Goal: Transaction & Acquisition: Purchase product/service

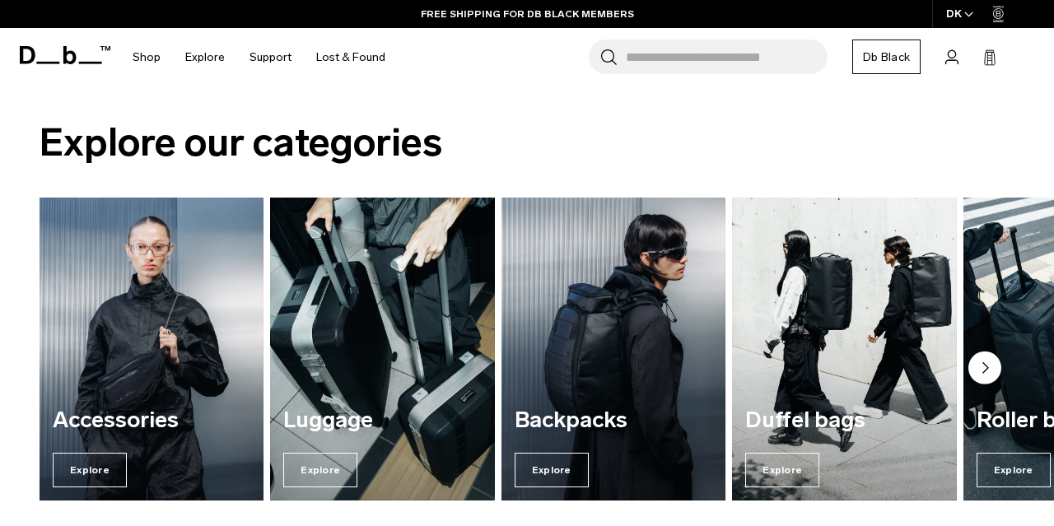
scroll to position [1611, 0]
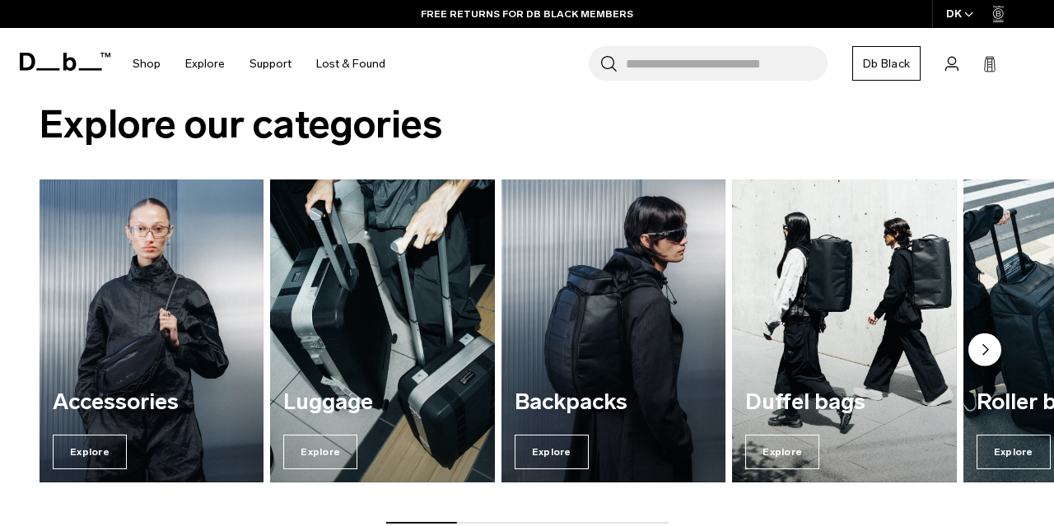
click at [975, 348] on circle "Next slide" at bounding box center [984, 350] width 33 height 33
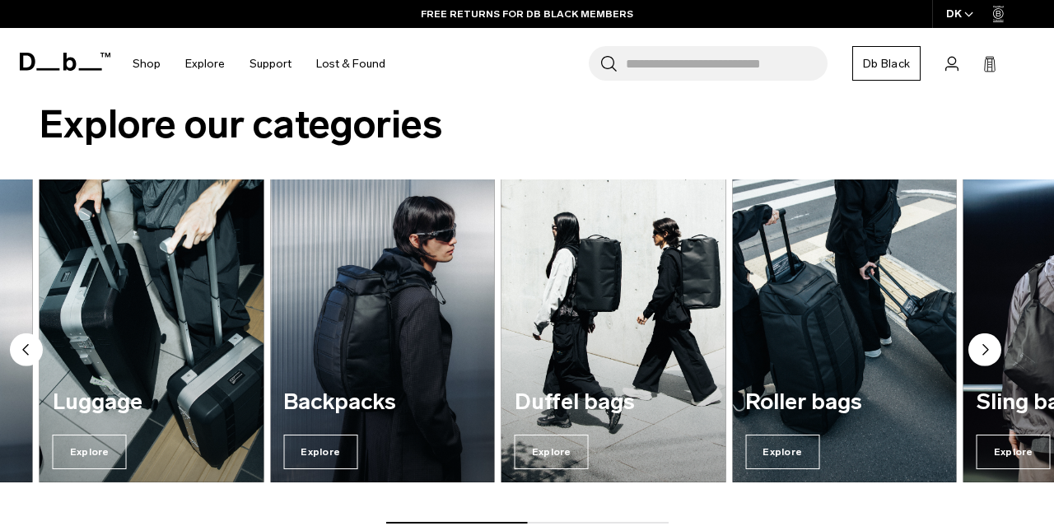
click at [975, 348] on circle "Next slide" at bounding box center [984, 350] width 33 height 33
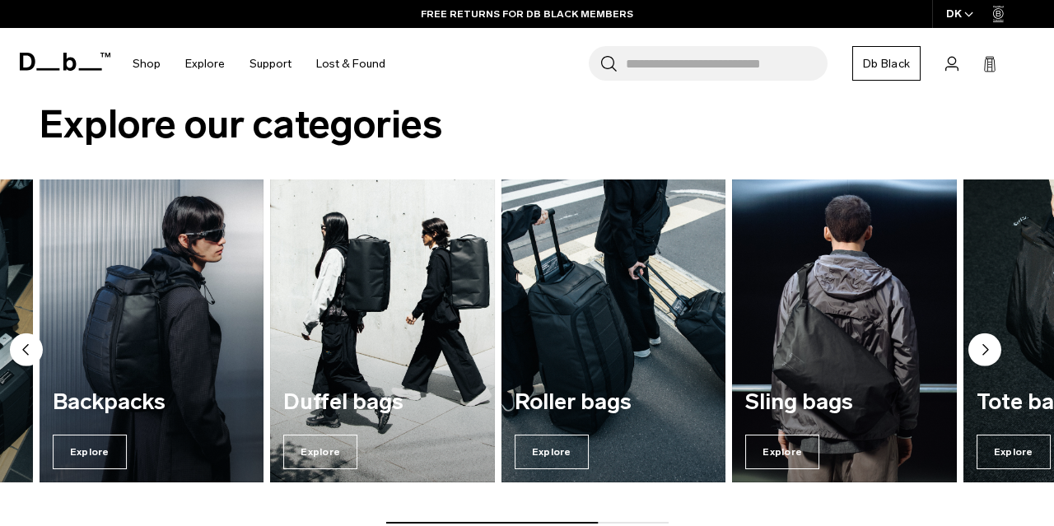
click at [975, 348] on circle "Next slide" at bounding box center [984, 350] width 33 height 33
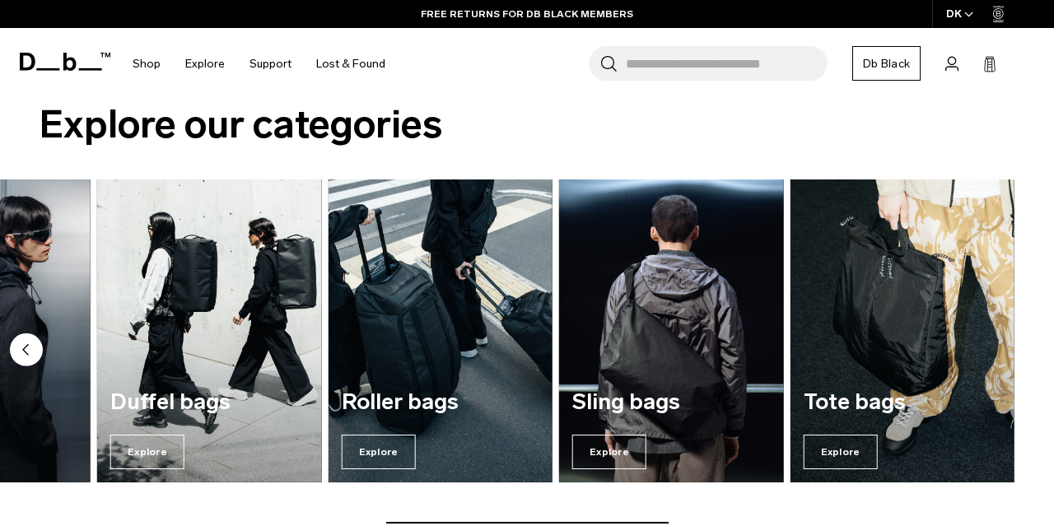
click at [26, 350] on icon "Previous slide" at bounding box center [25, 350] width 5 height 10
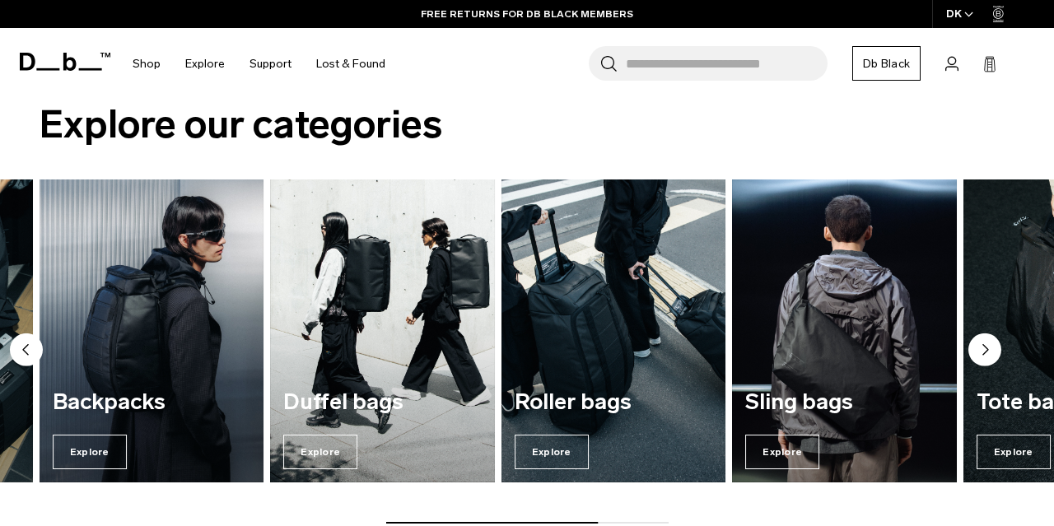
click at [26, 350] on icon "Previous slide" at bounding box center [25, 350] width 5 height 10
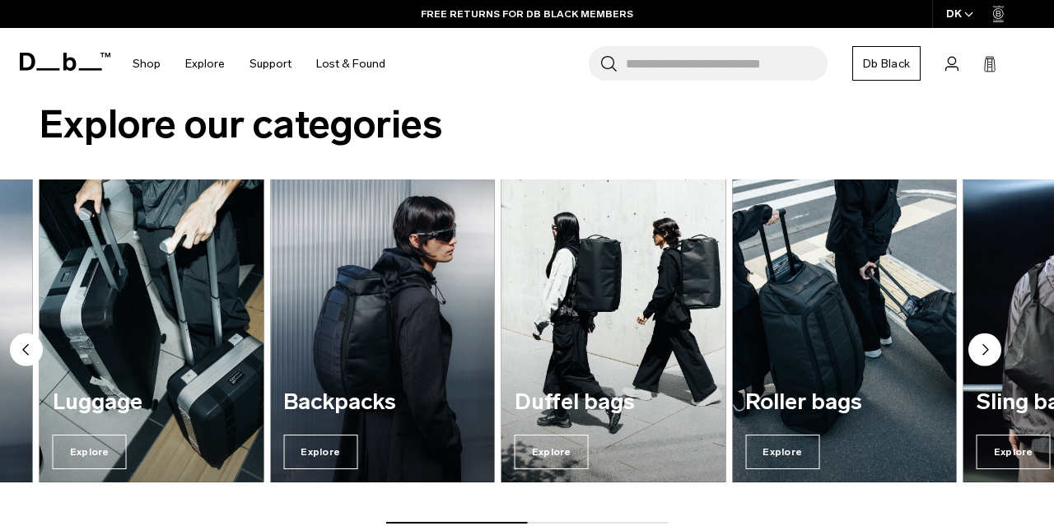
click at [26, 350] on icon "Previous slide" at bounding box center [25, 350] width 5 height 10
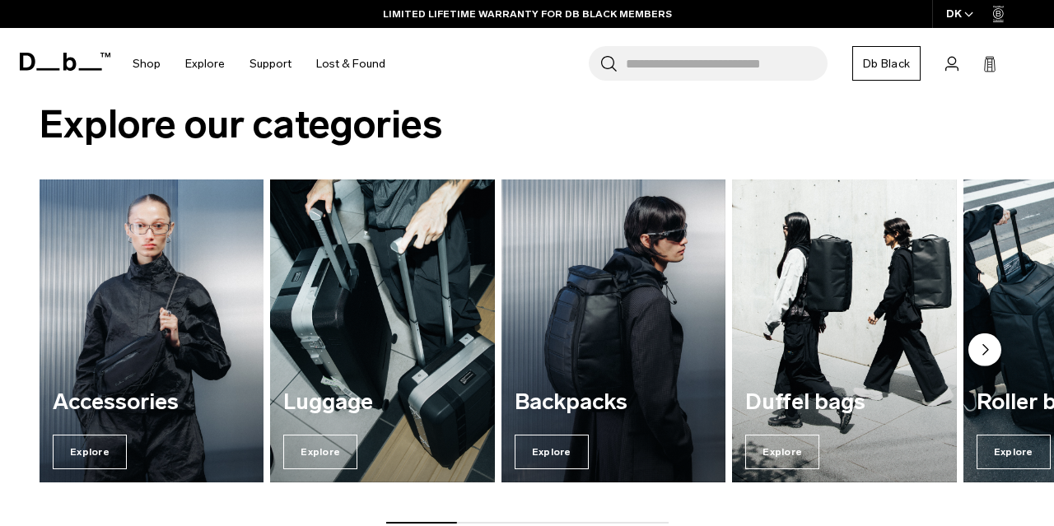
click at [144, 352] on img "1 / 7" at bounding box center [151, 331] width 231 height 312
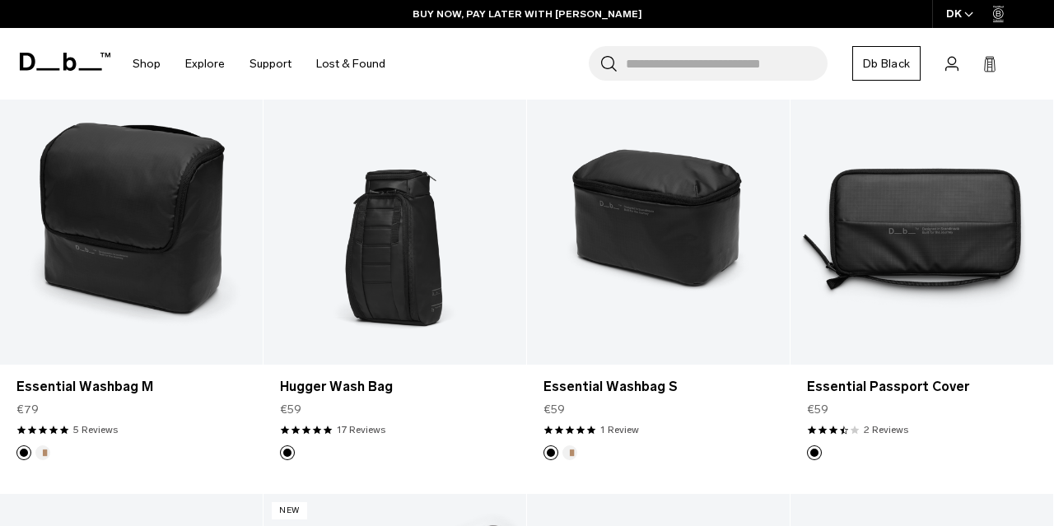
scroll to position [2026, 0]
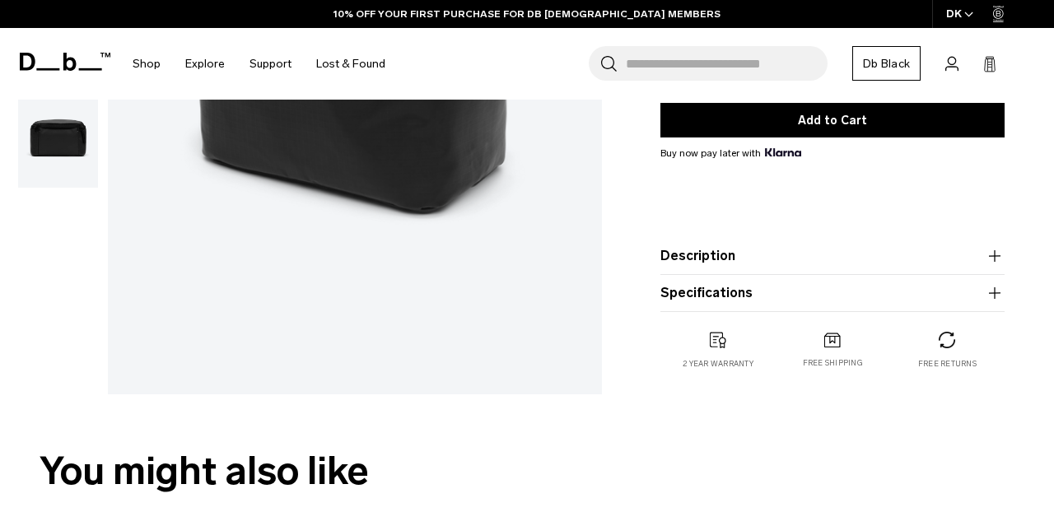
scroll to position [57, 0]
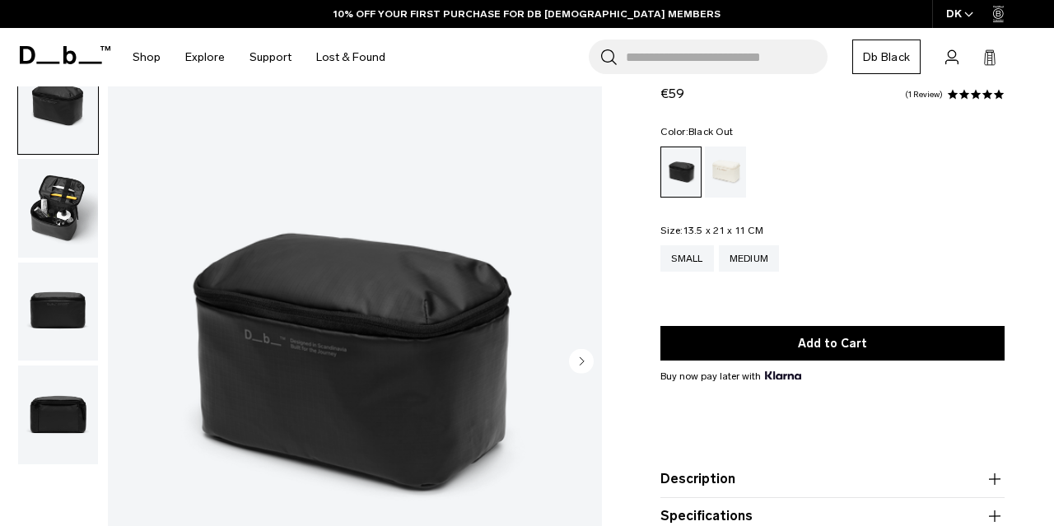
click at [52, 311] on img "button" at bounding box center [58, 312] width 80 height 99
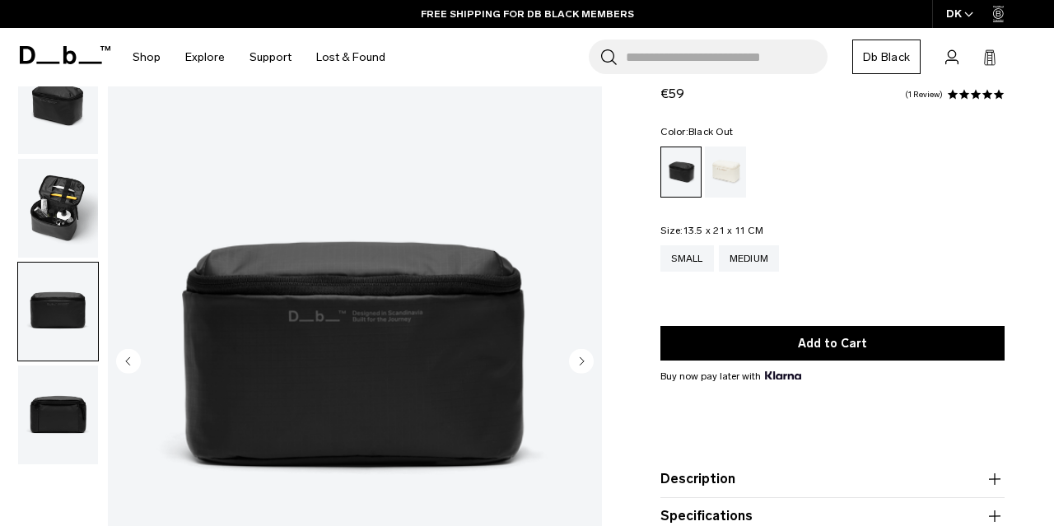
click at [67, 395] on img "button" at bounding box center [58, 415] width 80 height 99
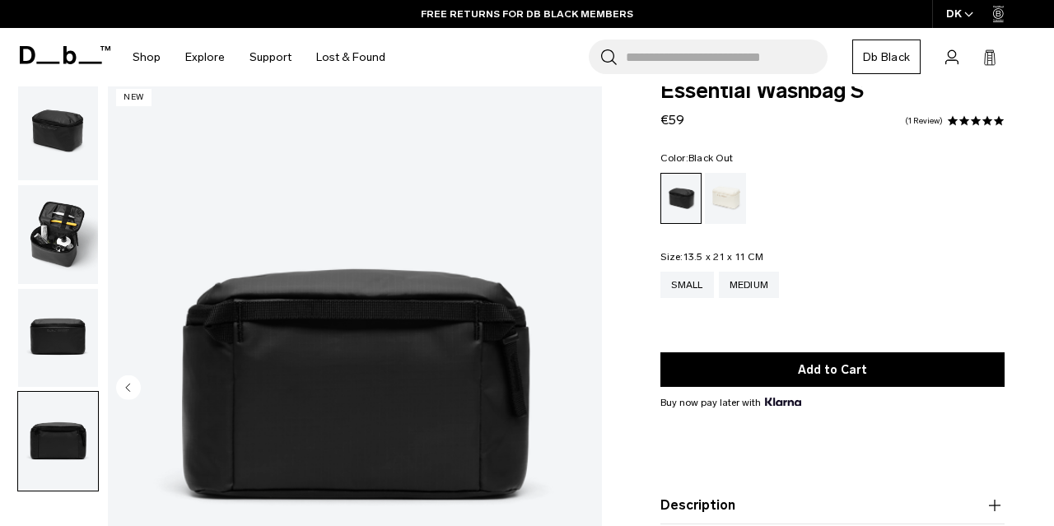
scroll to position [0, 0]
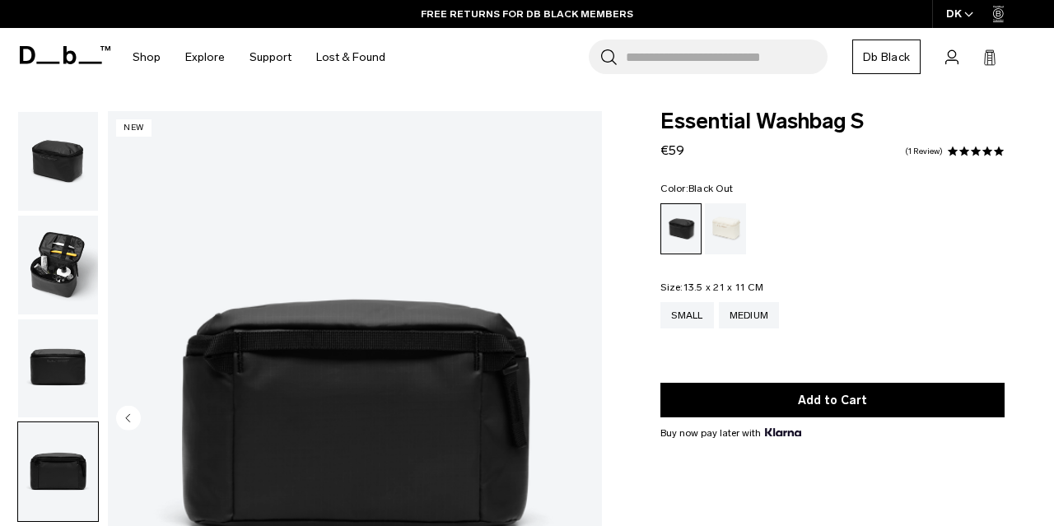
click at [57, 173] on img "button" at bounding box center [58, 161] width 80 height 99
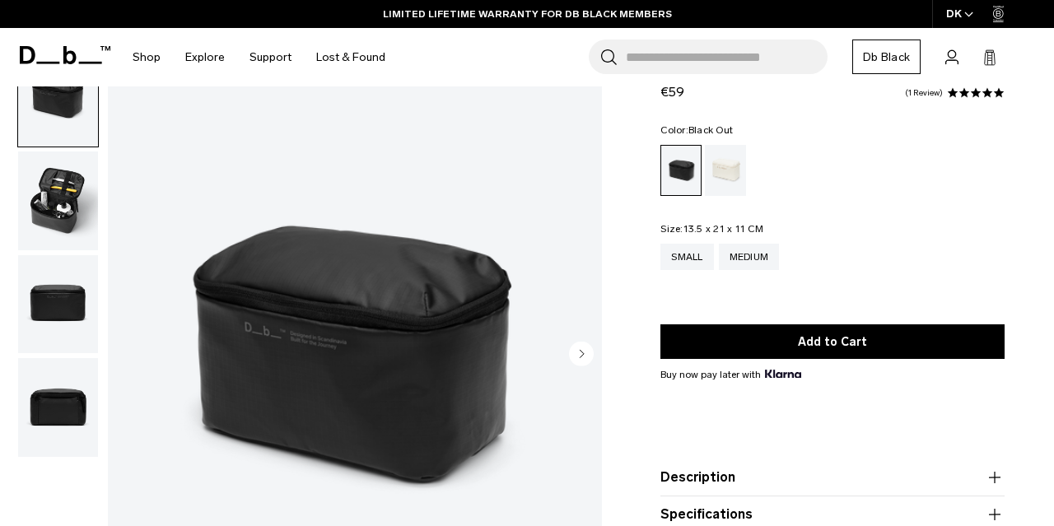
scroll to position [73, 0]
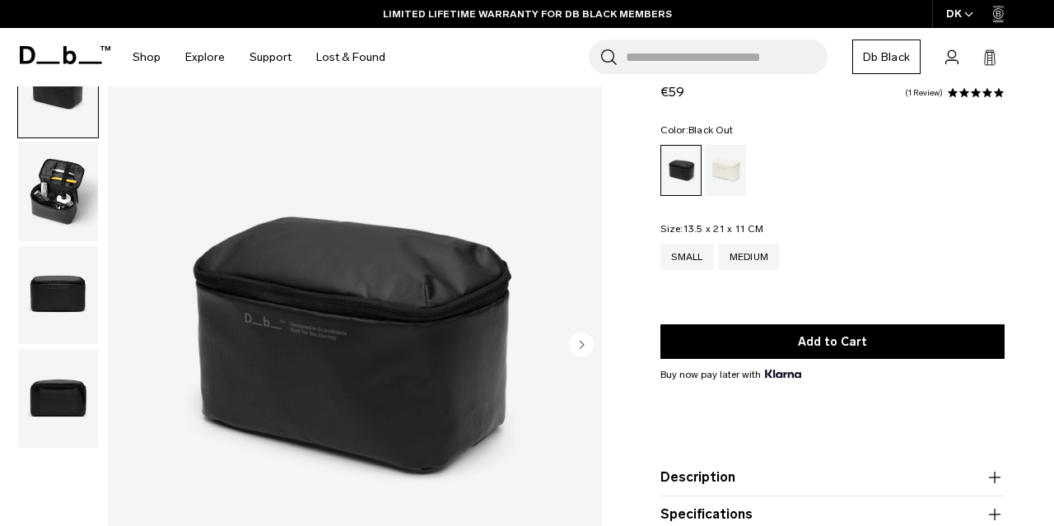
click at [379, 310] on img "1 / 4" at bounding box center [355, 346] width 494 height 617
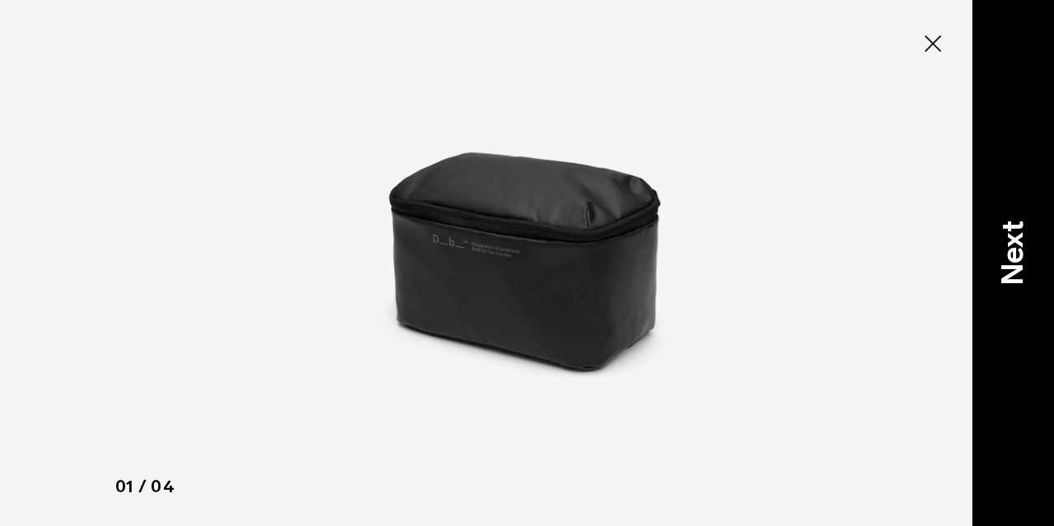
click at [1009, 265] on p "Next" at bounding box center [1013, 253] width 44 height 65
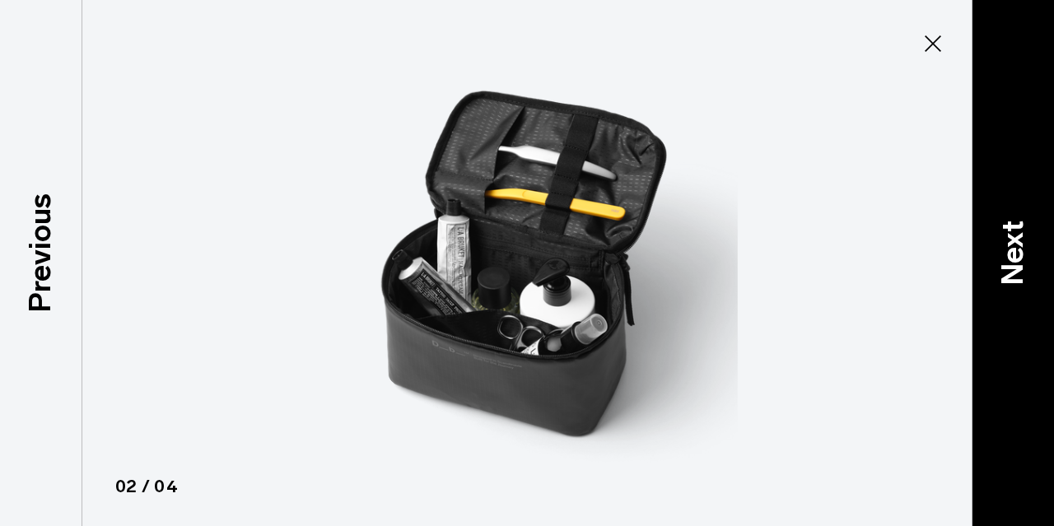
click at [1009, 265] on p "Next" at bounding box center [1013, 253] width 44 height 65
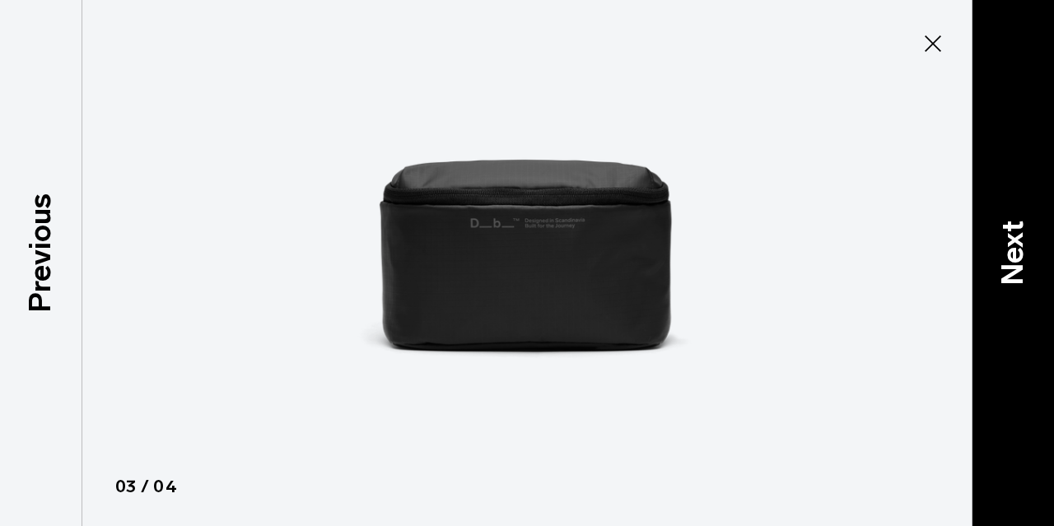
click at [983, 236] on div "Next" at bounding box center [1013, 263] width 82 height 526
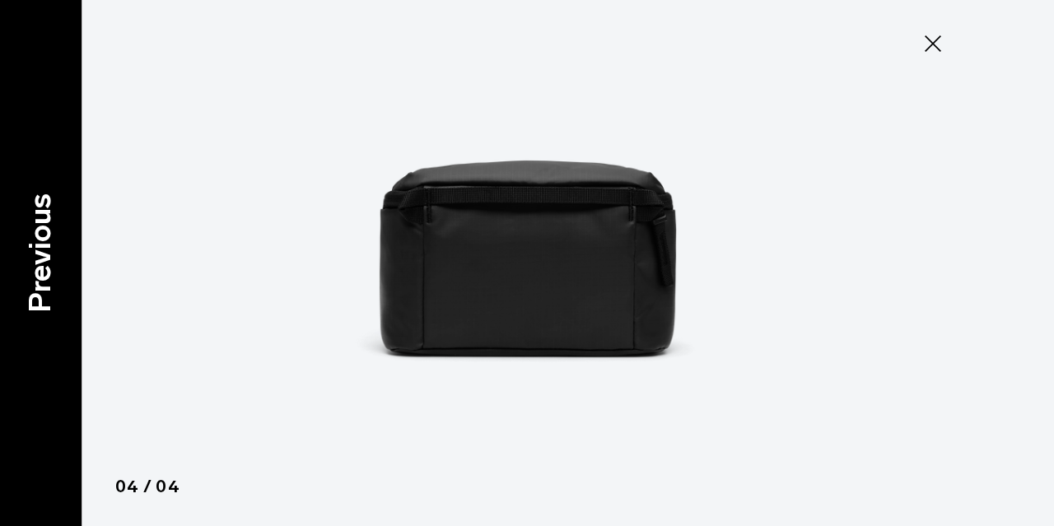
click at [23, 248] on p "Previous" at bounding box center [40, 253] width 44 height 119
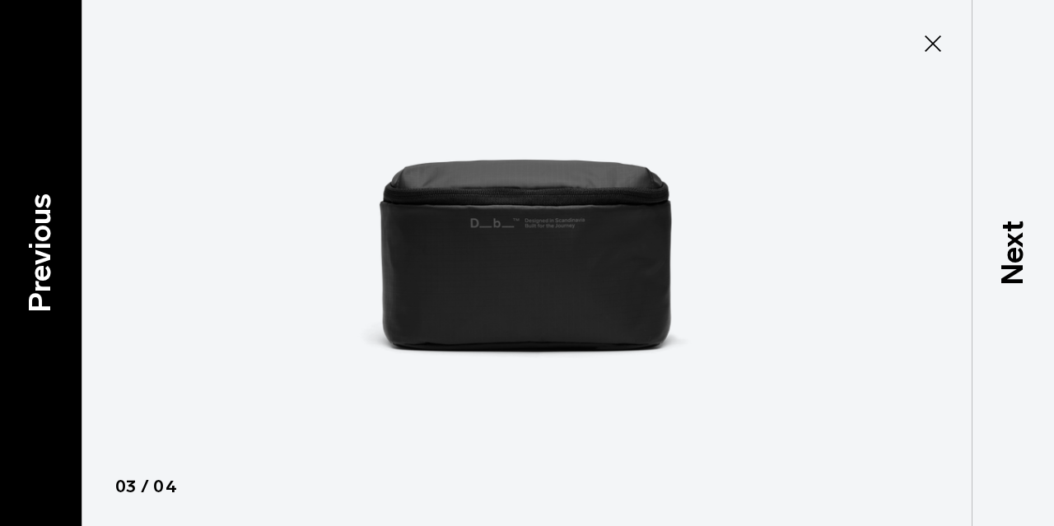
click at [23, 248] on p "Previous" at bounding box center [40, 253] width 44 height 119
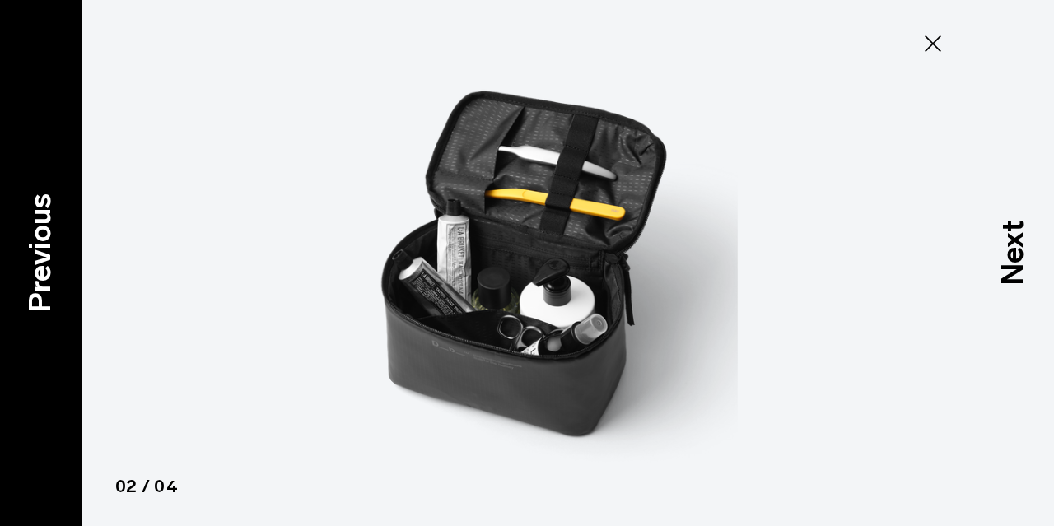
click at [23, 248] on p "Previous" at bounding box center [40, 253] width 44 height 119
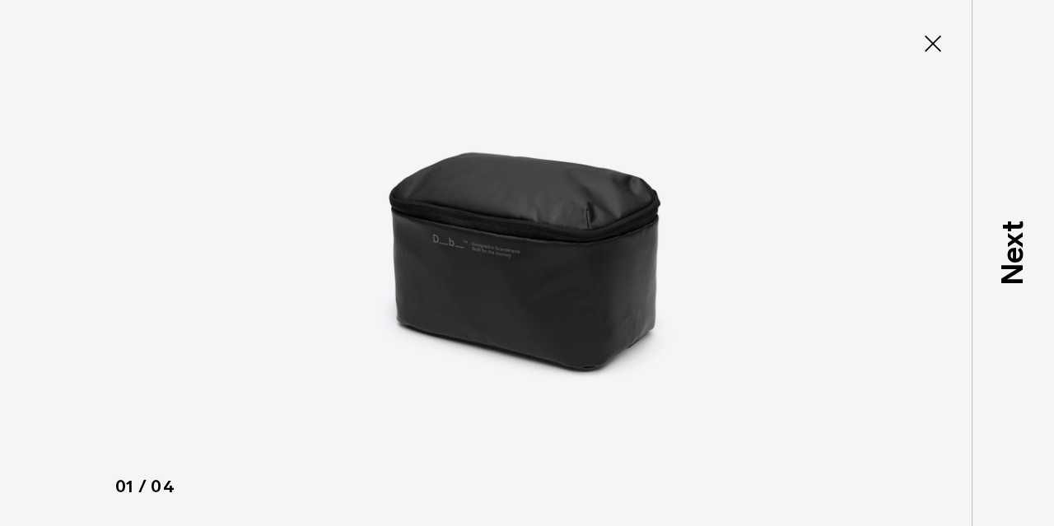
click at [934, 35] on icon at bounding box center [933, 43] width 26 height 26
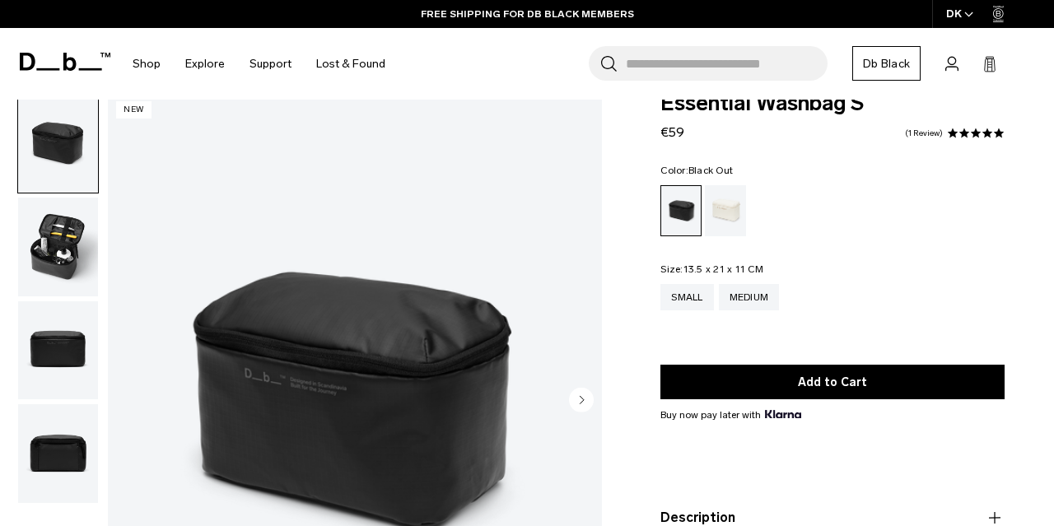
scroll to position [0, 0]
